Goal: Task Accomplishment & Management: Manage account settings

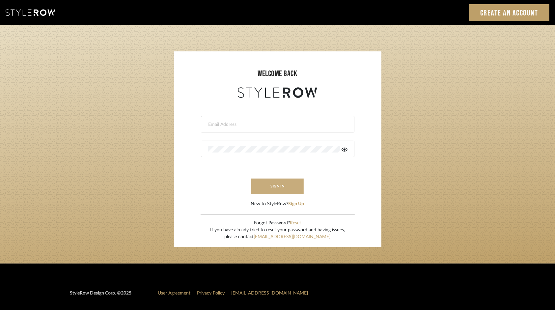
type input "[PERSON_NAME][EMAIL_ADDRESS][DOMAIN_NAME]"
click at [279, 181] on button "sign in" at bounding box center [277, 186] width 53 height 15
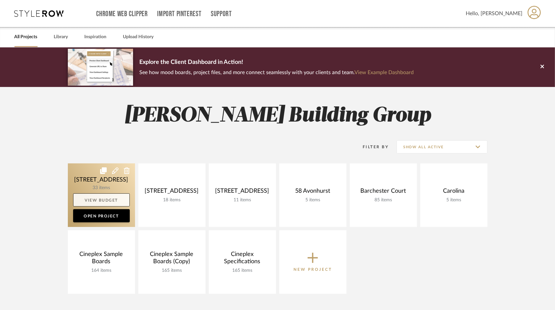
click at [109, 198] on link "View Budget" at bounding box center [101, 199] width 57 height 13
click at [118, 223] on link at bounding box center [101, 195] width 67 height 64
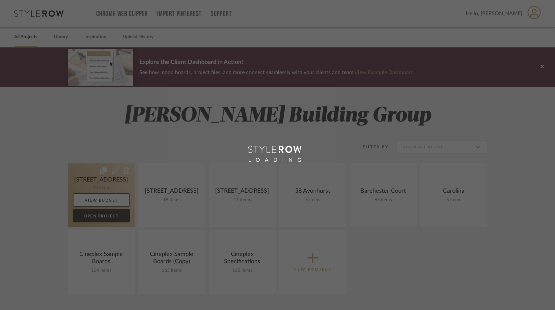
click at [115, 218] on div "LOADING" at bounding box center [277, 155] width 555 height 310
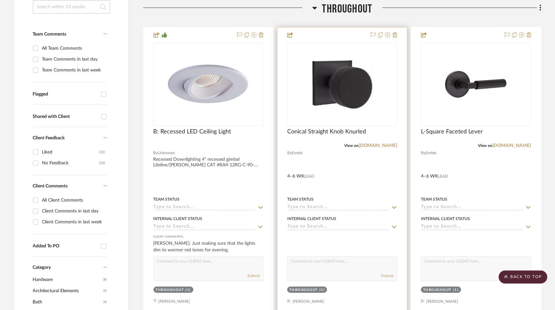
scroll to position [132, 0]
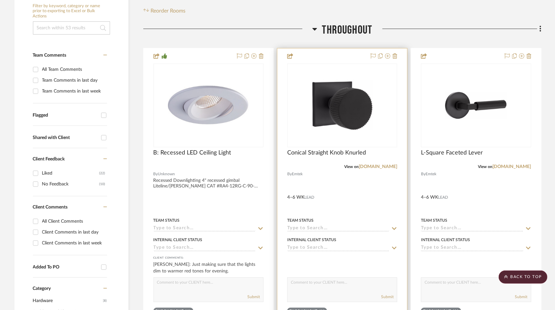
click at [398, 56] on div at bounding box center [342, 192] width 130 height 288
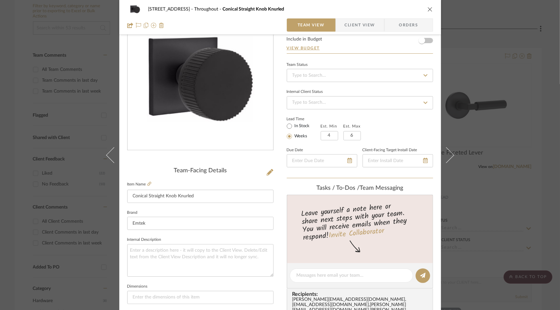
scroll to position [0, 0]
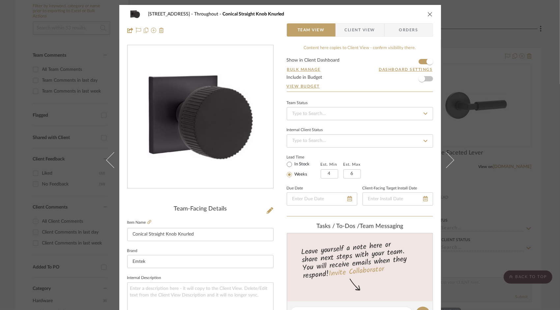
click at [427, 13] on icon "close" at bounding box center [429, 14] width 5 height 5
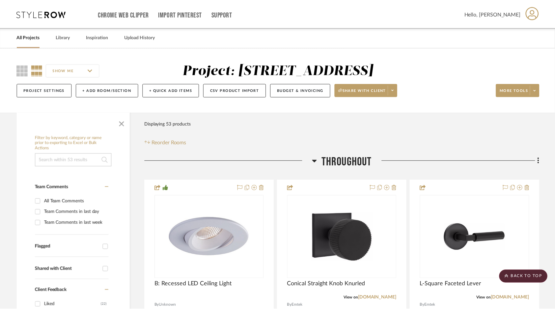
scroll to position [132, 0]
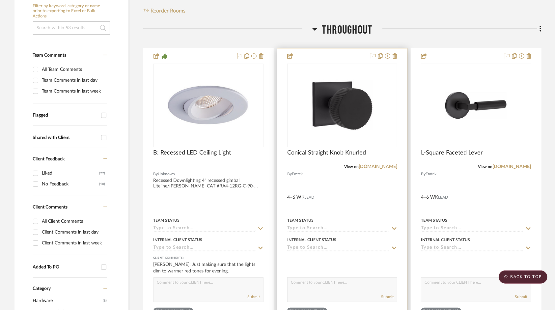
click at [397, 58] on div at bounding box center [342, 192] width 130 height 288
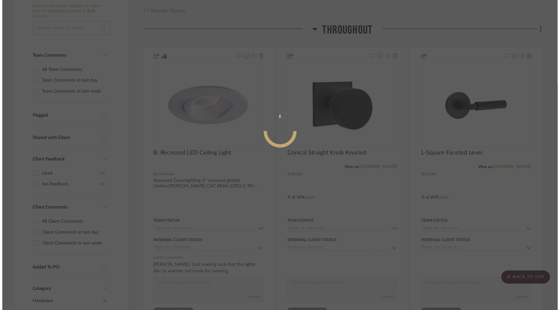
scroll to position [0, 0]
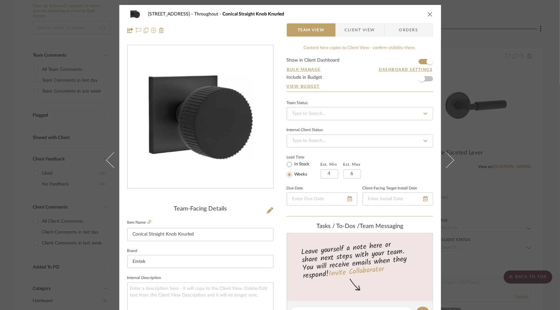
click at [427, 15] on icon "close" at bounding box center [429, 14] width 5 height 5
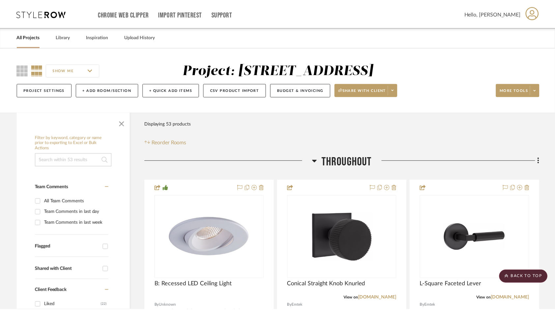
scroll to position [132, 0]
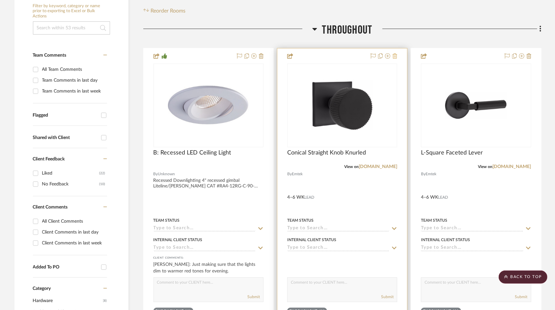
click at [395, 57] on icon at bounding box center [395, 55] width 5 height 5
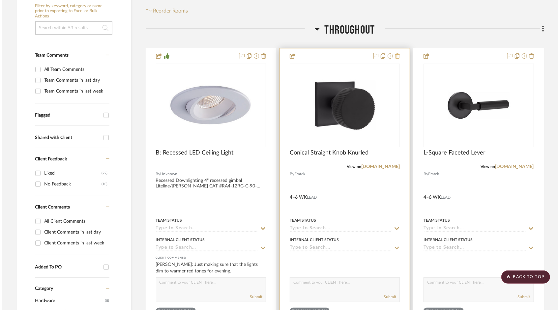
scroll to position [0, 0]
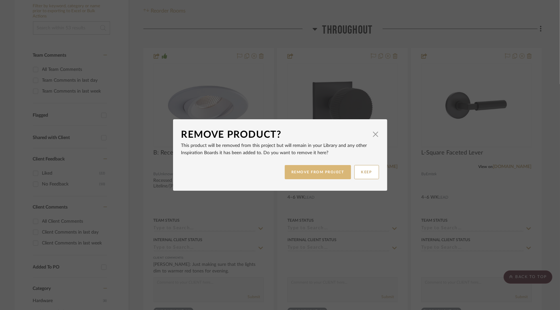
click at [319, 177] on button "REMOVE FROM PROJECT" at bounding box center [318, 172] width 66 height 14
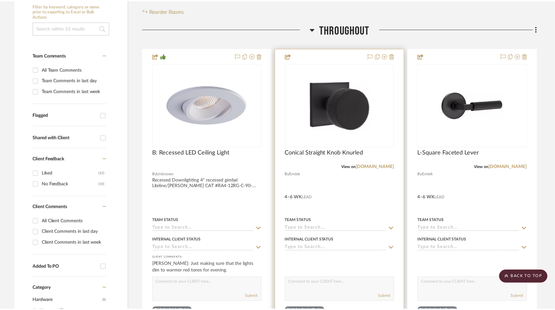
scroll to position [132, 0]
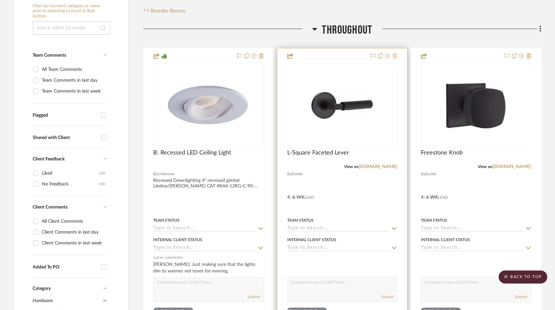
click at [395, 58] on icon at bounding box center [395, 55] width 5 height 5
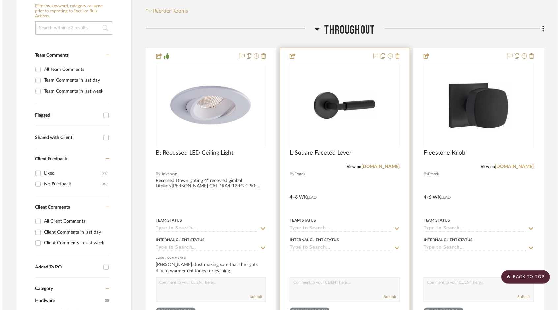
scroll to position [0, 0]
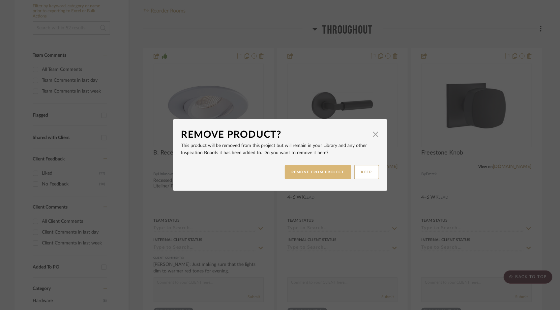
click at [333, 171] on button "REMOVE FROM PROJECT" at bounding box center [318, 172] width 66 height 14
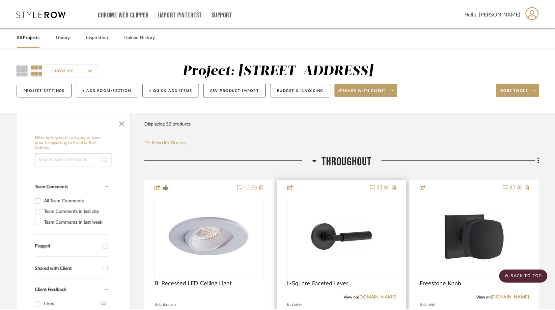
scroll to position [132, 0]
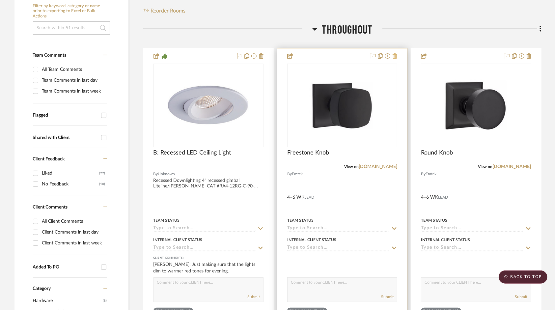
click at [394, 57] on icon at bounding box center [395, 55] width 5 height 5
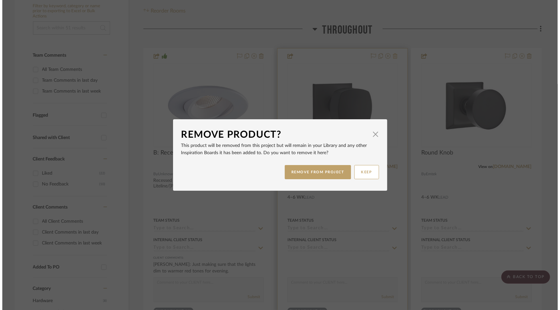
scroll to position [0, 0]
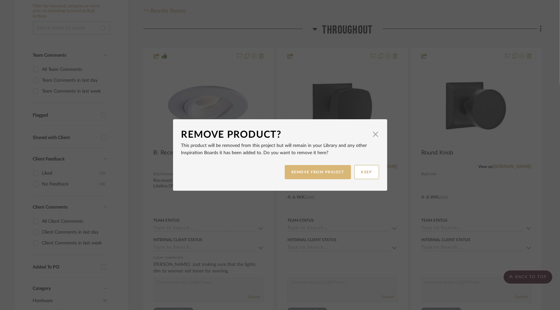
click at [331, 173] on button "REMOVE FROM PROJECT" at bounding box center [318, 172] width 66 height 14
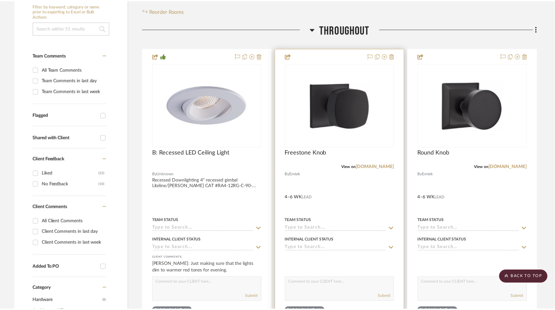
scroll to position [132, 0]
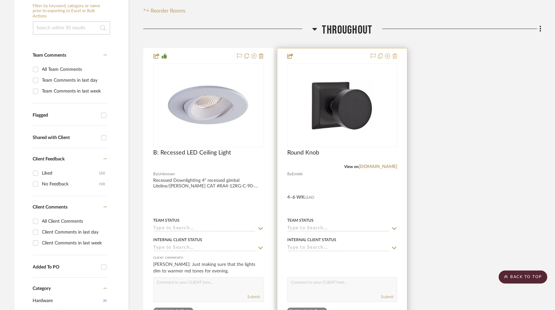
click at [394, 55] on icon at bounding box center [395, 55] width 5 height 5
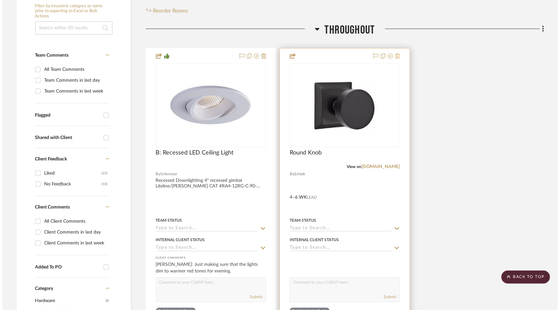
scroll to position [0, 0]
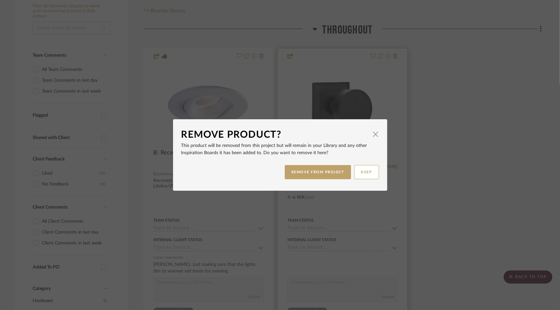
drag, startPoint x: 335, startPoint y: 178, endPoint x: 336, endPoint y: 171, distance: 7.3
click at [335, 178] on button "REMOVE FROM PROJECT" at bounding box center [318, 172] width 66 height 14
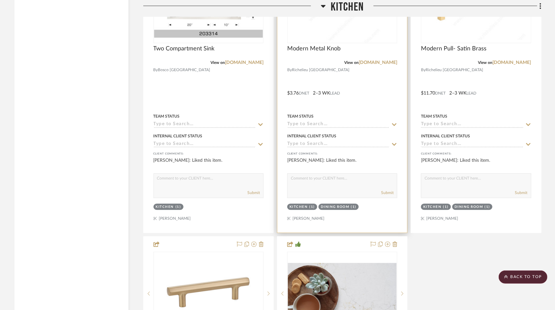
scroll to position [1219, 0]
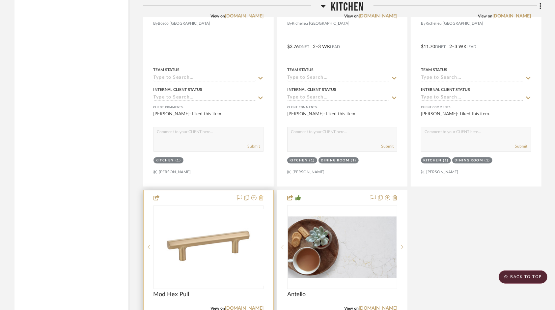
click at [262, 198] on icon at bounding box center [261, 197] width 5 height 5
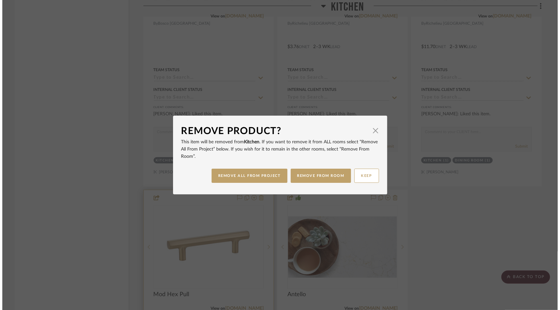
scroll to position [0, 0]
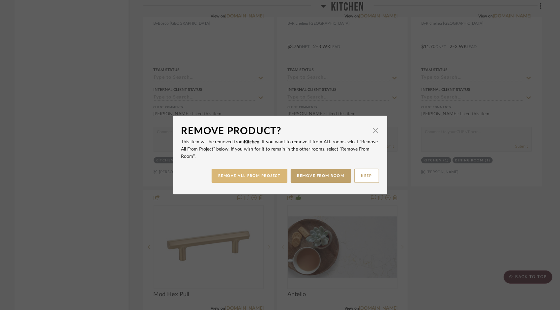
click at [261, 179] on button "REMOVE ALL FROM PROJECT" at bounding box center [250, 176] width 76 height 14
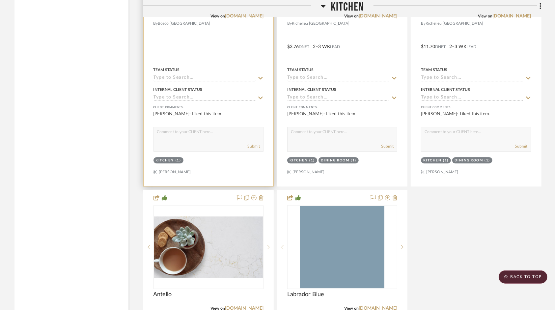
scroll to position [1351, 0]
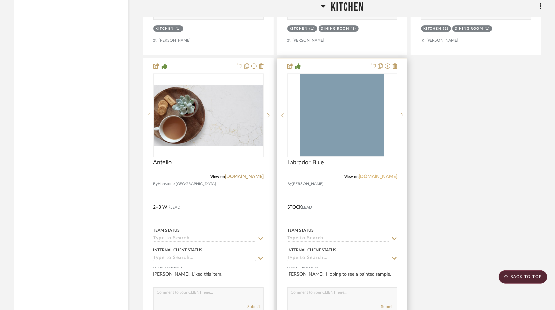
click at [378, 177] on link "benjaminmoore.com" at bounding box center [378, 176] width 39 height 5
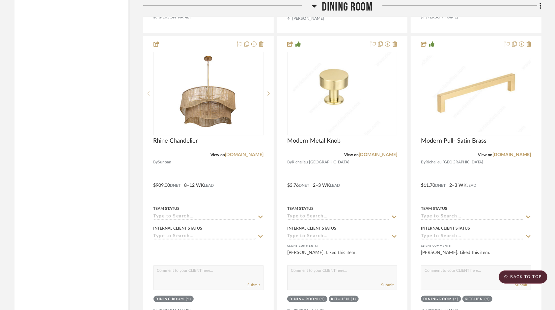
scroll to position [2010, 0]
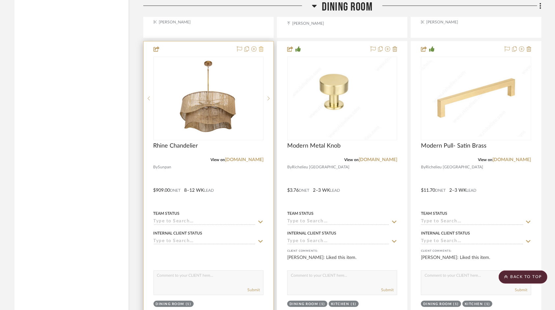
click at [262, 50] on icon at bounding box center [261, 48] width 5 height 5
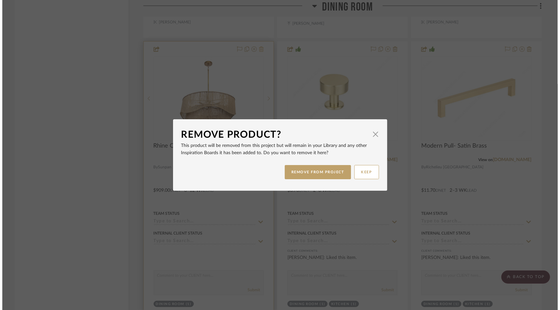
scroll to position [0, 0]
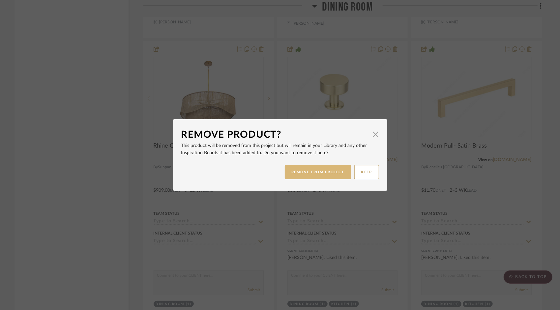
click at [302, 173] on button "REMOVE FROM PROJECT" at bounding box center [318, 172] width 66 height 14
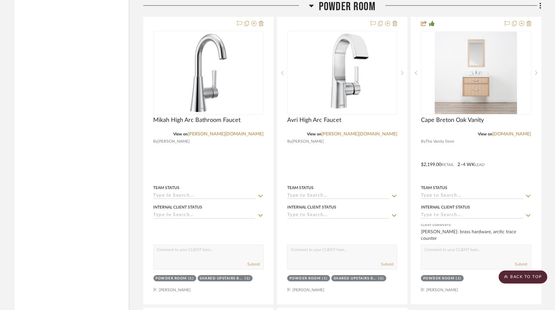
scroll to position [2932, 0]
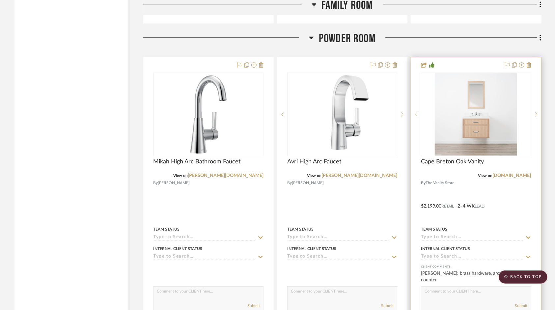
click at [512, 181] on div at bounding box center [476, 201] width 130 height 288
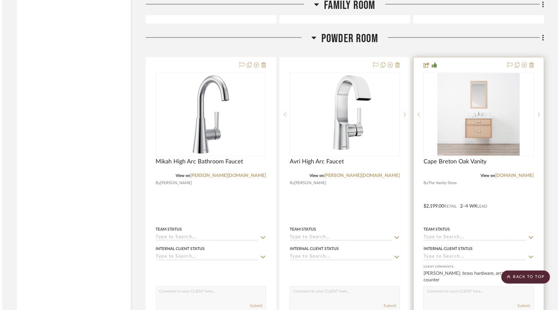
scroll to position [0, 0]
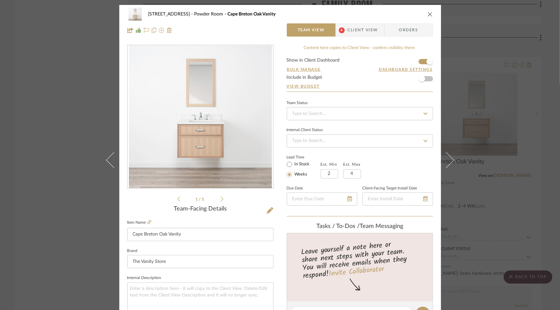
drag, startPoint x: 537, startPoint y: 212, endPoint x: 538, endPoint y: 215, distance: 3.4
click at [538, 215] on div "21 Elmwood Ave Powder Room Cape Breton Oak Vanity Team View 4 Client View Order…" at bounding box center [280, 155] width 560 height 310
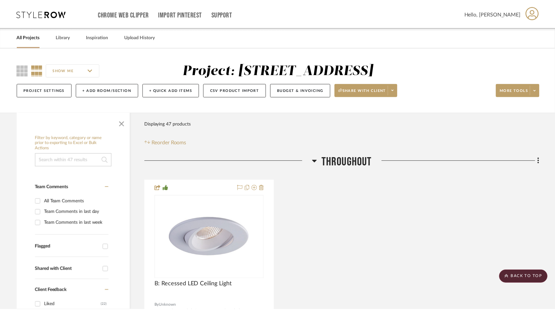
scroll to position [2932, 0]
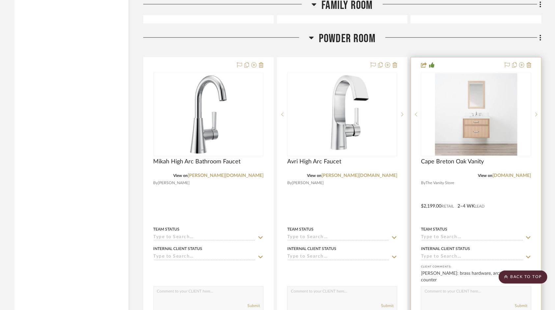
click at [467, 106] on img "0" at bounding box center [476, 114] width 82 height 82
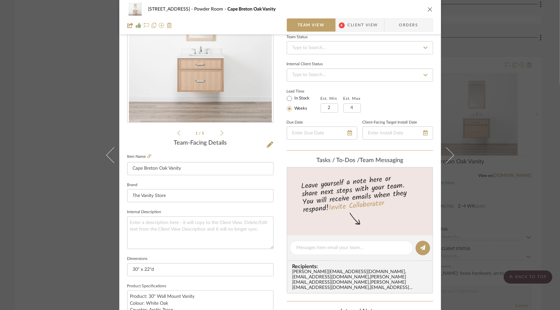
scroll to position [0, 0]
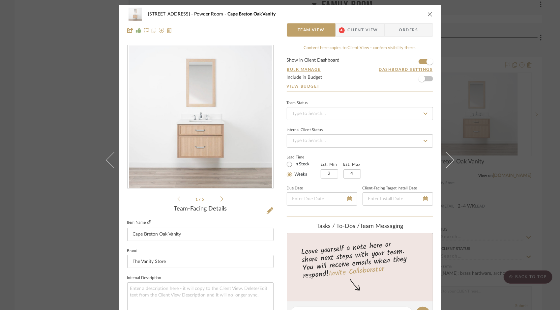
click at [148, 223] on icon at bounding box center [149, 222] width 4 height 4
click at [426, 17] on div "21 Elmwood Ave Powder Room Cape Breton Oak Vanity" at bounding box center [280, 14] width 306 height 13
click at [428, 15] on icon "close" at bounding box center [429, 14] width 5 height 5
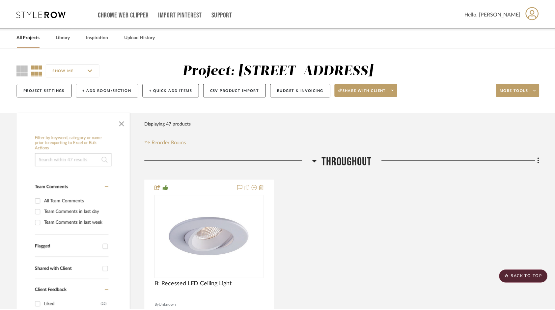
scroll to position [2932, 0]
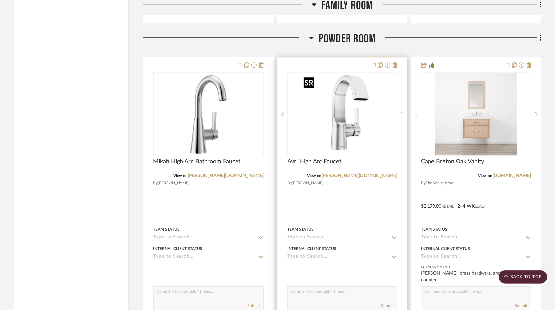
click at [379, 112] on img "0" at bounding box center [342, 114] width 82 height 82
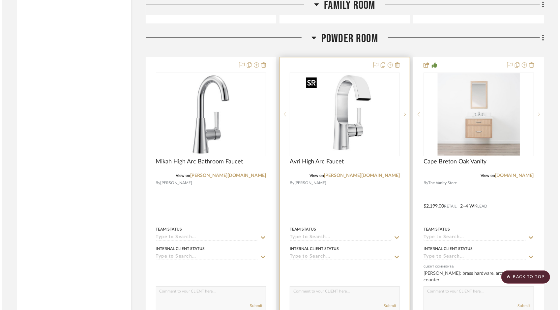
scroll to position [0, 0]
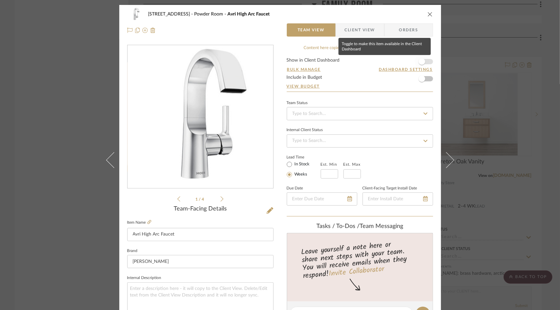
click at [426, 62] on span "button" at bounding box center [421, 61] width 14 height 14
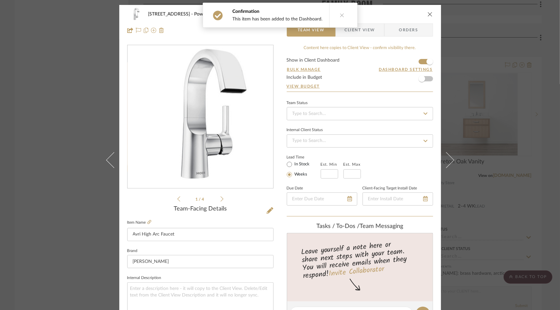
click at [417, 12] on div "21 Elmwood Ave Powder Room Avri High Arc Faucet" at bounding box center [284, 14] width 273 height 5
click at [421, 16] on div "21 Elmwood Ave Powder Room Avri High Arc Faucet" at bounding box center [280, 14] width 306 height 13
click at [427, 16] on icon "close" at bounding box center [429, 14] width 5 height 5
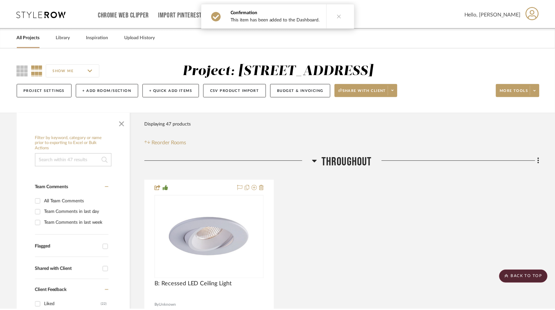
scroll to position [2932, 0]
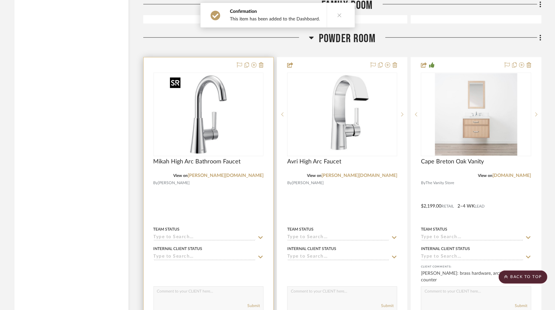
click at [243, 137] on img "0" at bounding box center [208, 114] width 82 height 82
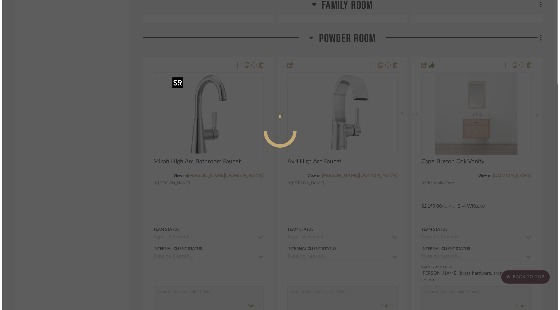
scroll to position [0, 0]
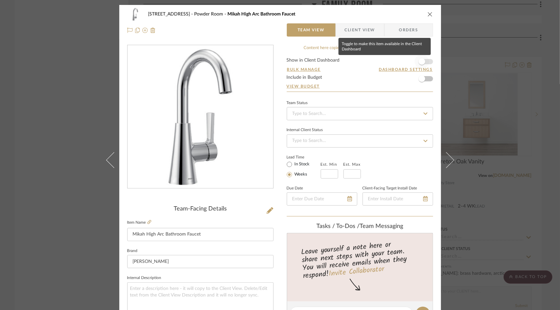
click at [426, 60] on span "button" at bounding box center [421, 61] width 14 height 14
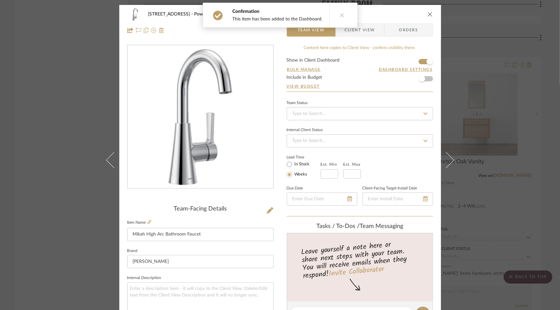
click at [430, 14] on icon "close" at bounding box center [429, 14] width 5 height 5
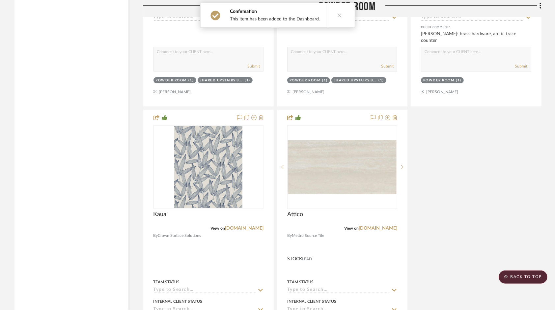
scroll to position [3229, 0]
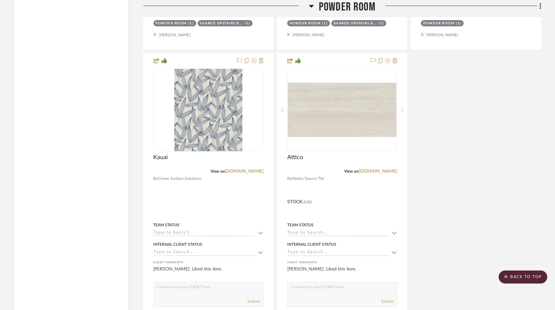
click at [480, 180] on div "Mikah High Arc Bathroom Faucet View on moen.ca By Moen Team Status Internal Cli…" at bounding box center [342, 50] width 398 height 581
click at [507, 184] on div "Mikah High Arc Bathroom Faucet View on moen.ca By Moen Team Status Internal Cli…" at bounding box center [342, 50] width 398 height 581
click at [484, 206] on div "Mikah High Arc Bathroom Faucet View on moen.ca By Moen Team Status Internal Cli…" at bounding box center [342, 50] width 398 height 581
click at [481, 206] on div "Mikah High Arc Bathroom Faucet View on moen.ca By Moen Team Status Internal Cli…" at bounding box center [342, 50] width 398 height 581
click at [495, 166] on div "Mikah High Arc Bathroom Faucet View on moen.ca By Moen Team Status Internal Cli…" at bounding box center [342, 50] width 398 height 581
